Goal: Navigation & Orientation: Find specific page/section

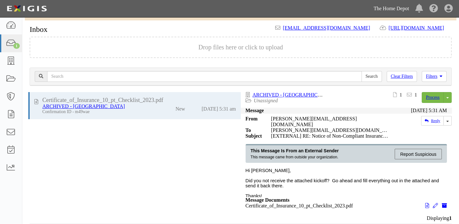
click at [393, 5] on link "The Home Depot" at bounding box center [392, 8] width 42 height 13
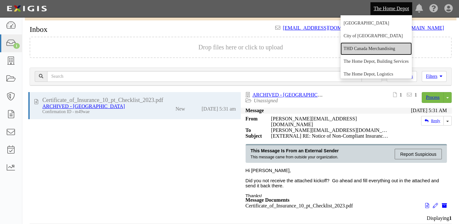
click at [377, 48] on link "THD Canada Merchandising" at bounding box center [376, 48] width 71 height 13
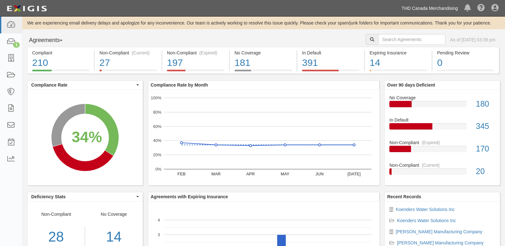
click at [422, 7] on link "THD Canada Merchandising" at bounding box center [429, 8] width 63 height 13
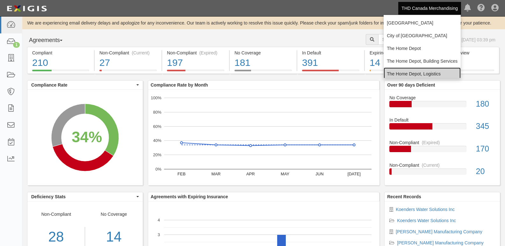
click at [421, 74] on link "The Home Depot, Logistics" at bounding box center [422, 74] width 77 height 13
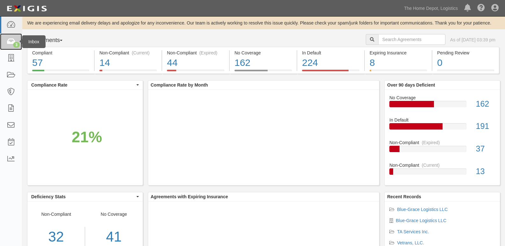
click at [13, 39] on icon at bounding box center [10, 41] width 9 height 7
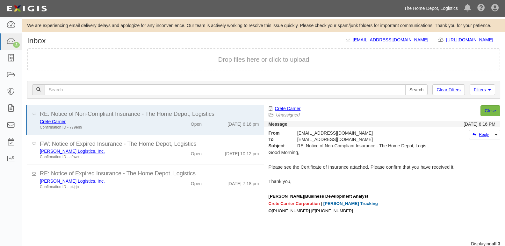
click at [437, 10] on link "The Home Depot, Logistics" at bounding box center [431, 8] width 60 height 13
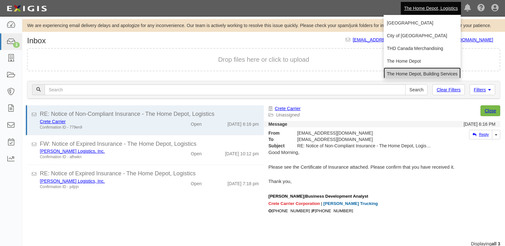
click at [425, 74] on link "The Home Depot, Building Services" at bounding box center [422, 74] width 77 height 13
